Goal: Information Seeking & Learning: Learn about a topic

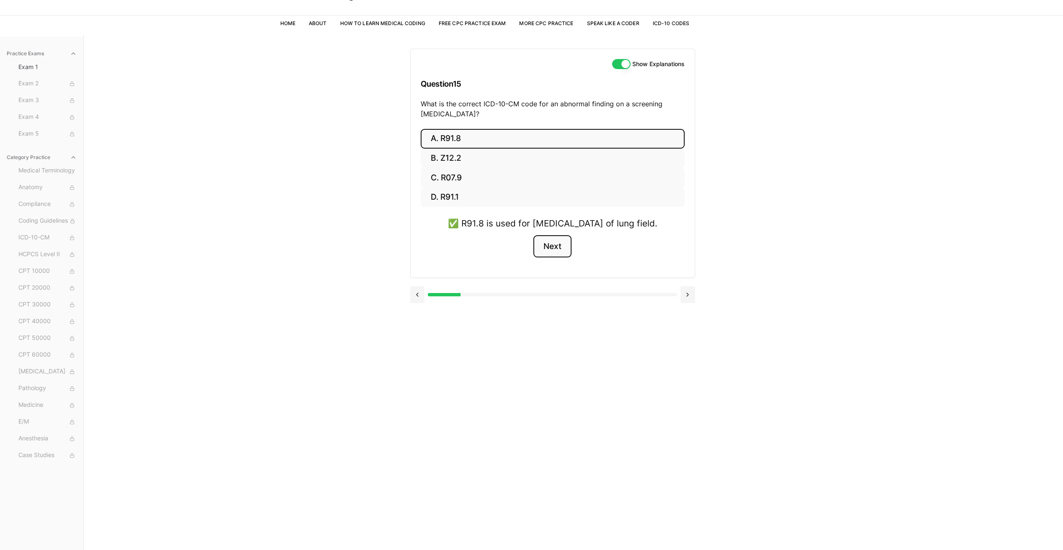
click at [558, 258] on button "Next" at bounding box center [552, 246] width 38 height 23
click at [452, 135] on button "A. 62270" at bounding box center [553, 139] width 264 height 20
click at [563, 251] on button "Next" at bounding box center [552, 246] width 38 height 23
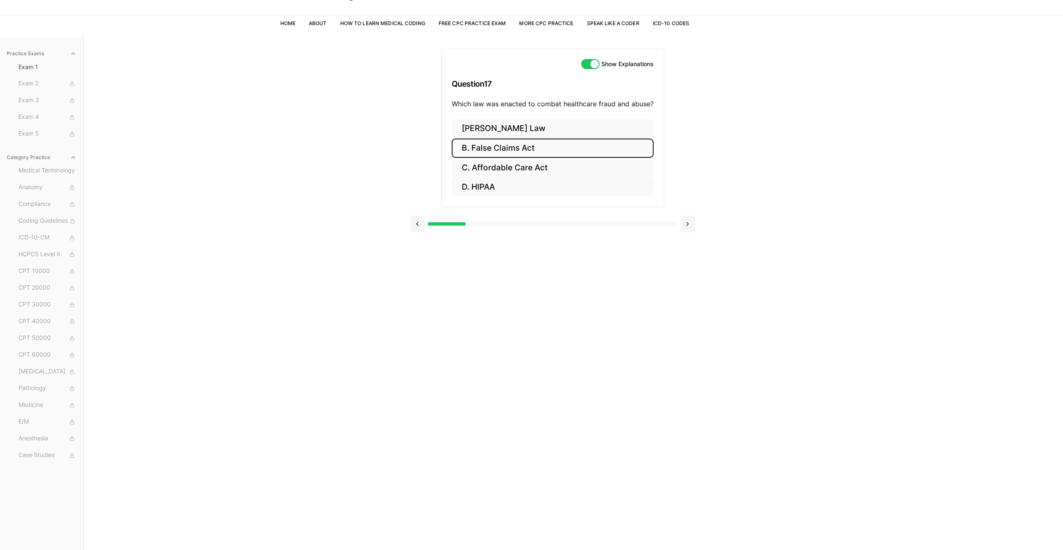
click at [539, 153] on button "B. False Claims Act" at bounding box center [553, 149] width 202 height 20
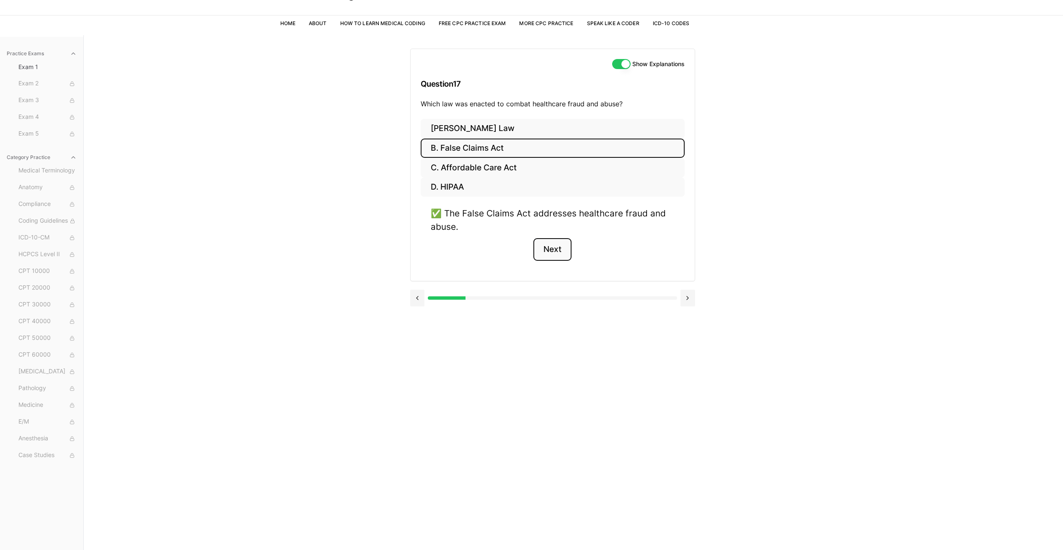
click at [557, 247] on button "Next" at bounding box center [552, 249] width 38 height 23
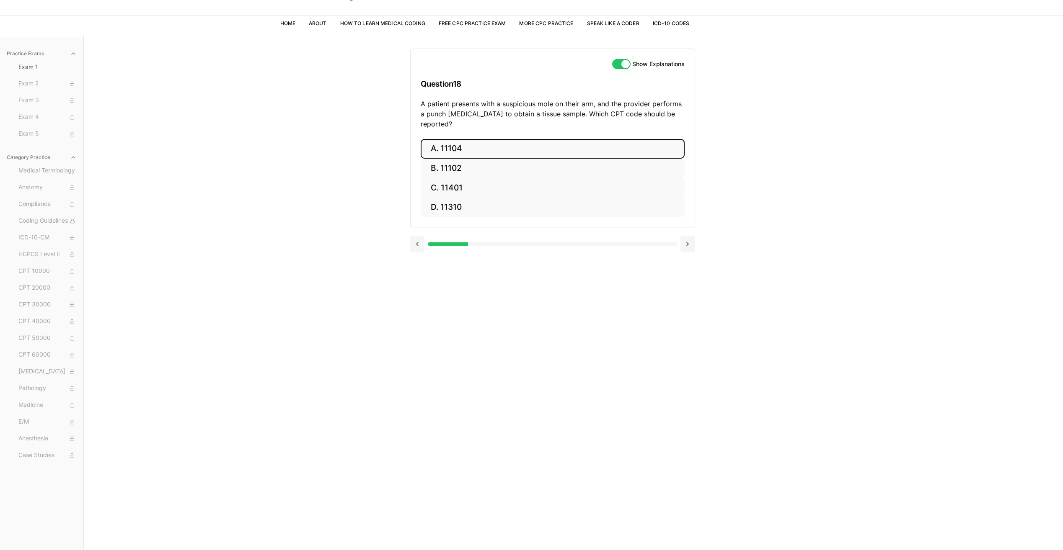
click at [480, 139] on button "A. 11104" at bounding box center [553, 149] width 264 height 20
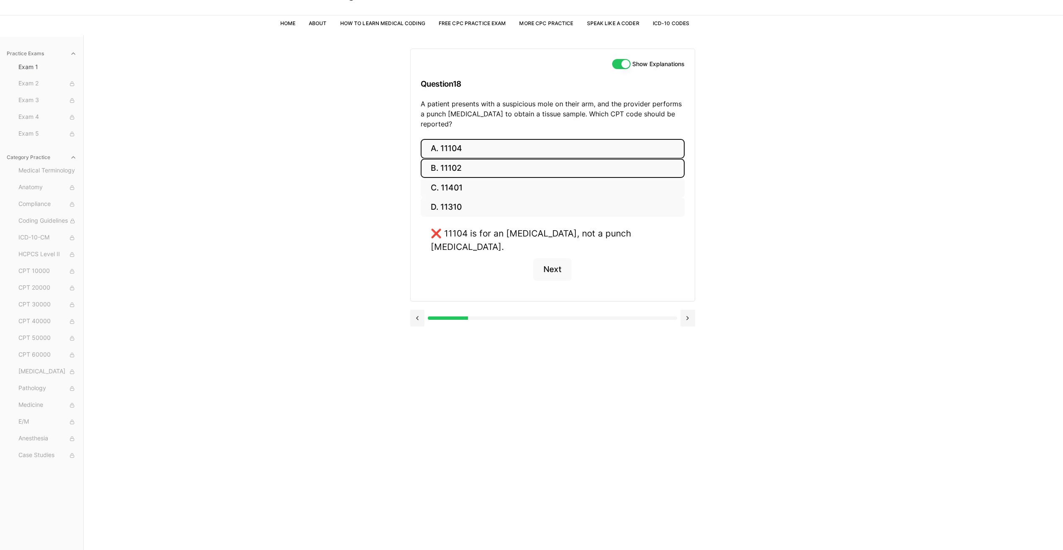
click at [468, 159] on button "B. 11102" at bounding box center [553, 169] width 264 height 20
click at [436, 227] on div "✅ 11102 is used for punch biopsies, which involve removing a full-thickness cyl…" at bounding box center [553, 240] width 244 height 26
click at [489, 232] on div "✅ 11102 is used for punch biopsies, which involve removing a full-thickness cyl…" at bounding box center [553, 240] width 244 height 26
click at [558, 266] on button "Next" at bounding box center [552, 269] width 38 height 23
